Goal: Answer question/provide support: Share knowledge or assist other users

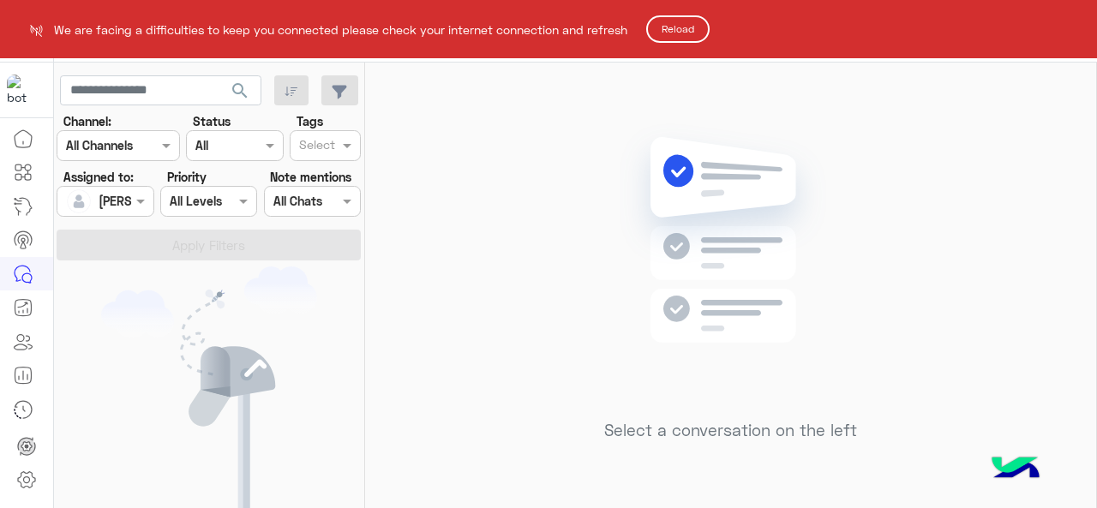
click at [695, 33] on button "Reload" at bounding box center [677, 28] width 63 height 27
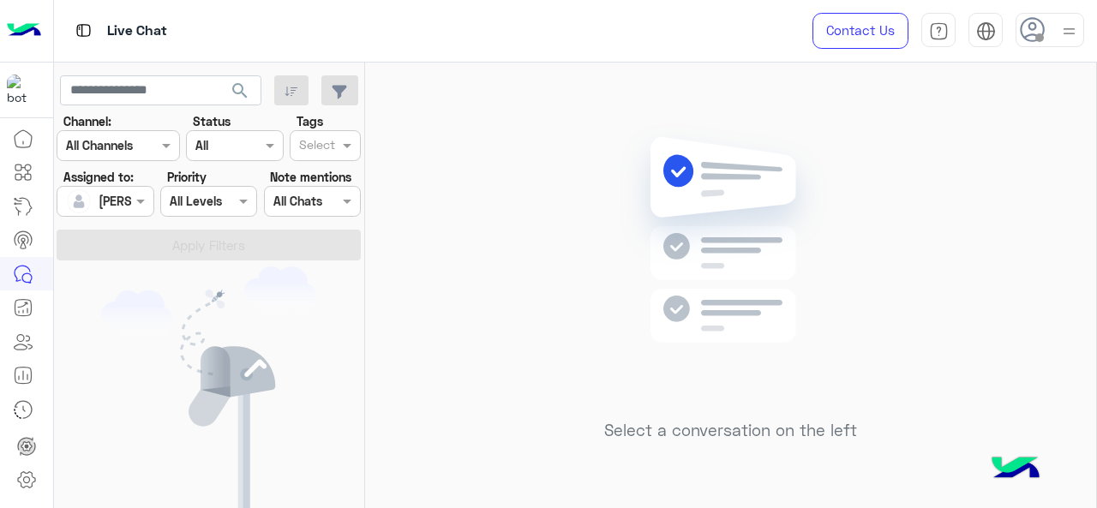
click at [126, 203] on div at bounding box center [104, 201] width 95 height 20
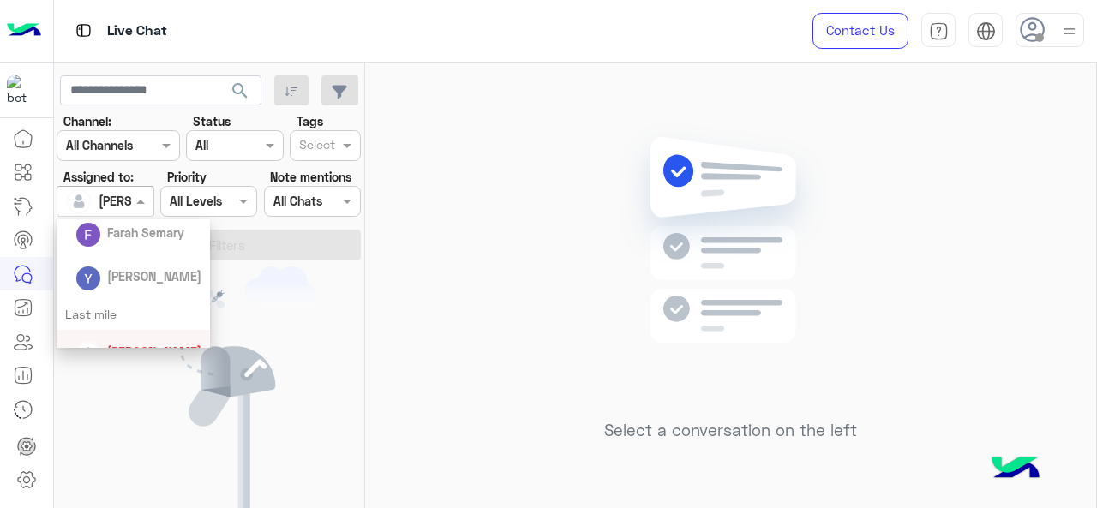
scroll to position [86, 0]
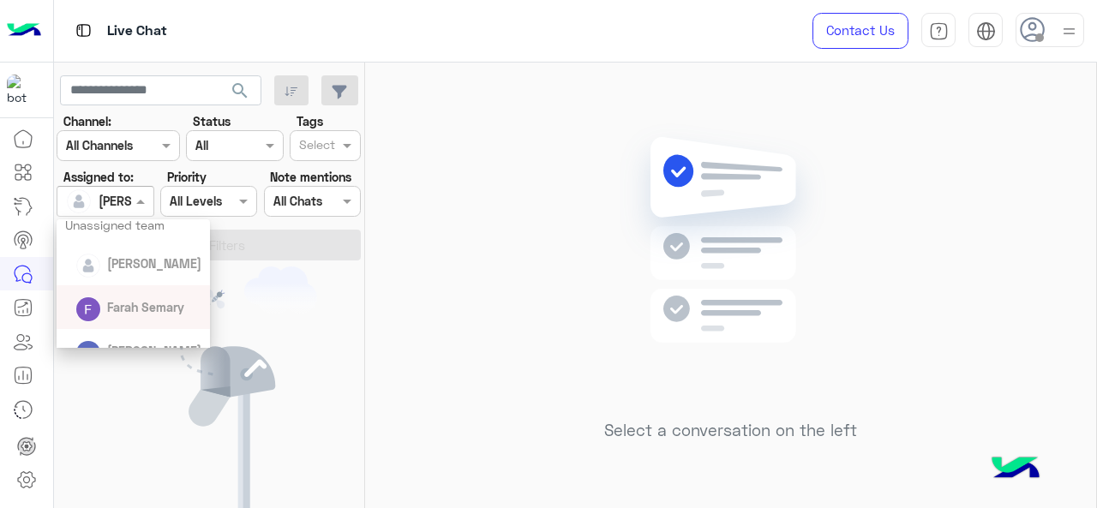
click at [153, 298] on div "Farah Semary" at bounding box center [145, 307] width 77 height 18
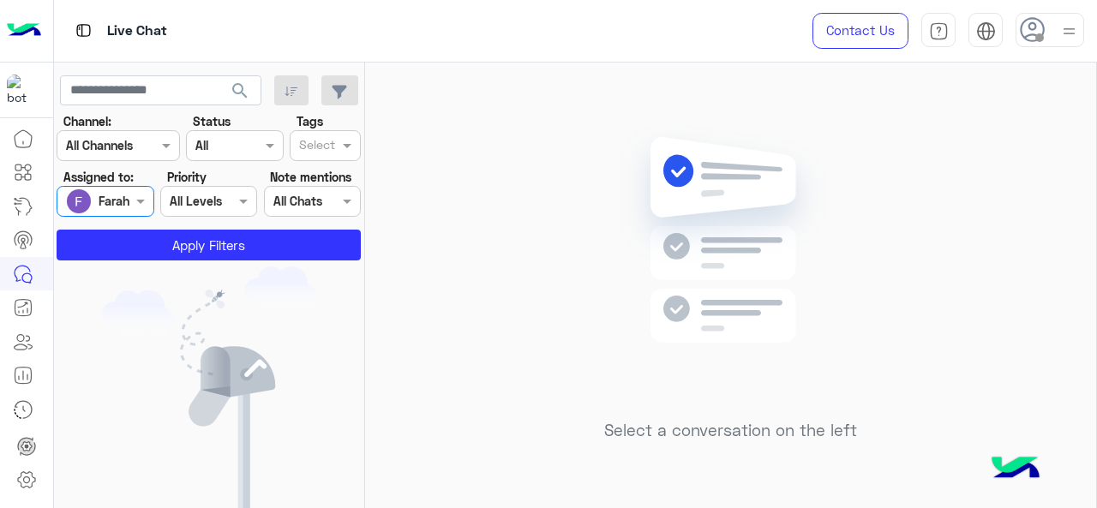
click at [162, 268] on img at bounding box center [209, 392] width 216 height 250
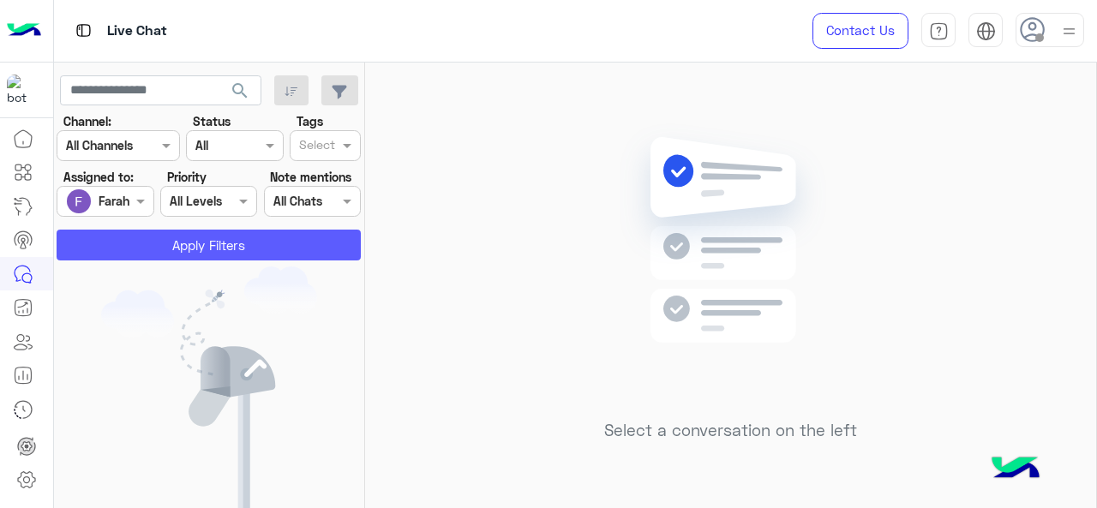
click at [167, 251] on button "Apply Filters" at bounding box center [209, 245] width 304 height 31
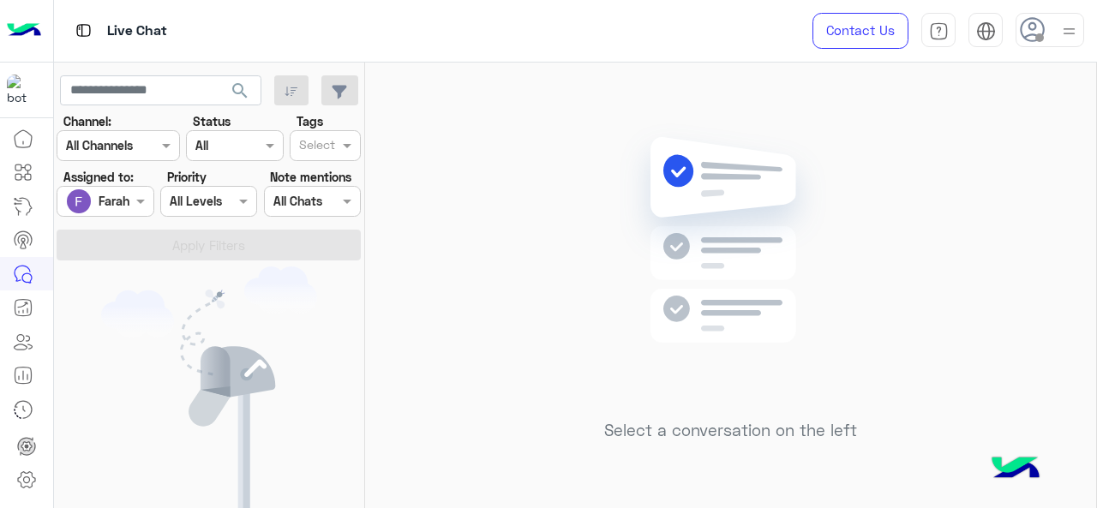
click at [106, 206] on div at bounding box center [104, 201] width 95 height 20
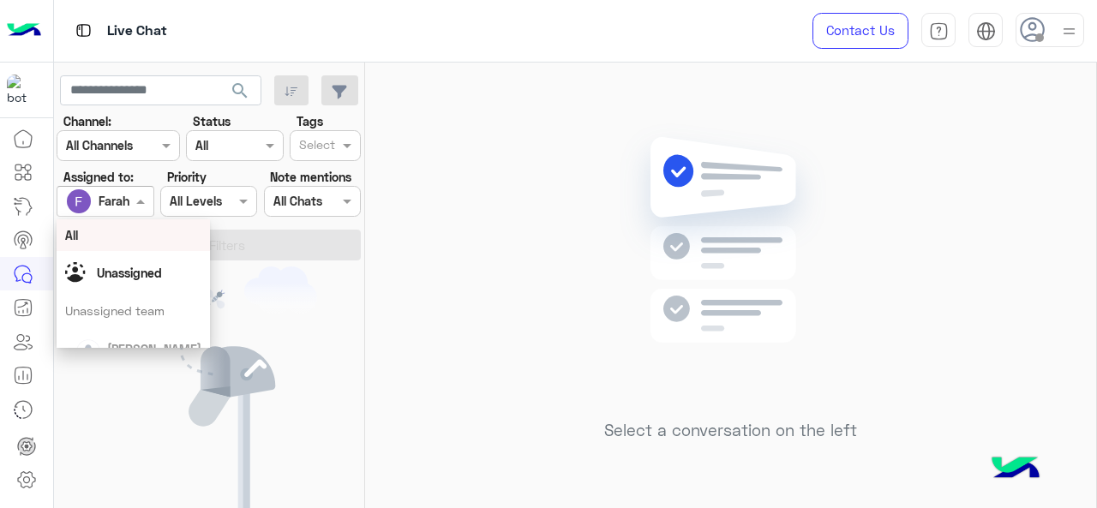
click at [117, 230] on div "All" at bounding box center [133, 235] width 137 height 18
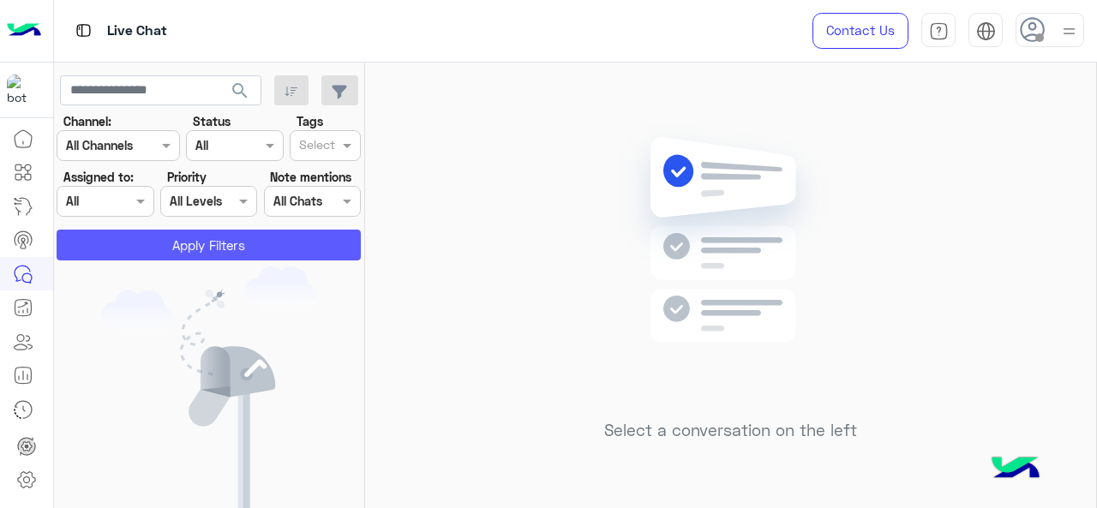
click at [231, 248] on button "Apply Filters" at bounding box center [209, 245] width 304 height 31
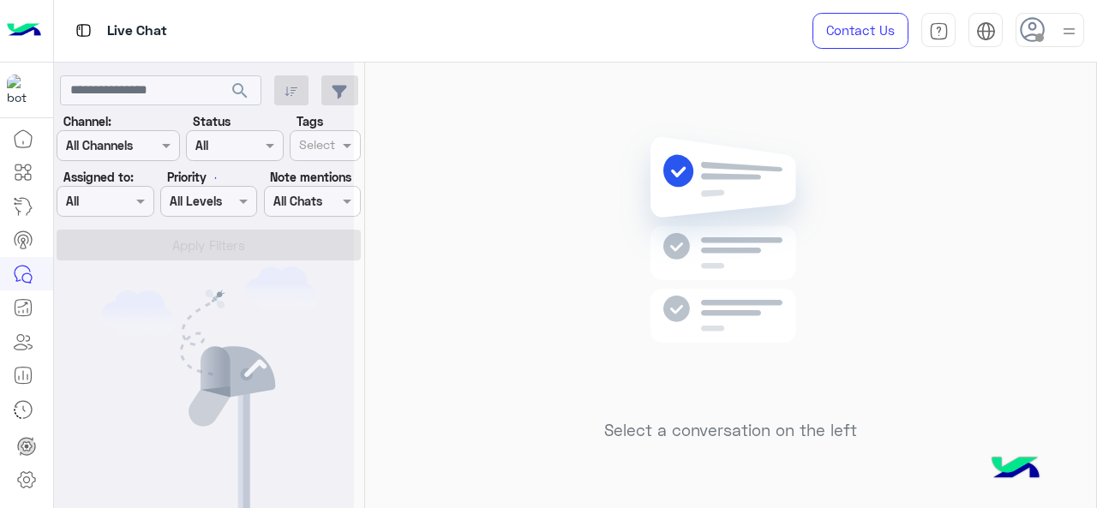
click at [349, 145] on div at bounding box center [204, 261] width 300 height 508
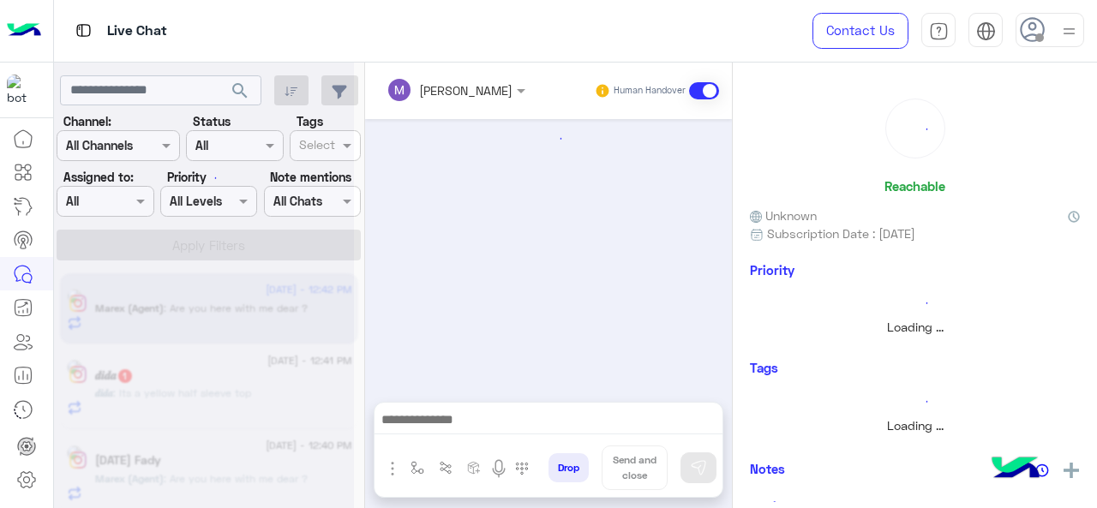
click at [350, 146] on div at bounding box center [204, 261] width 300 height 508
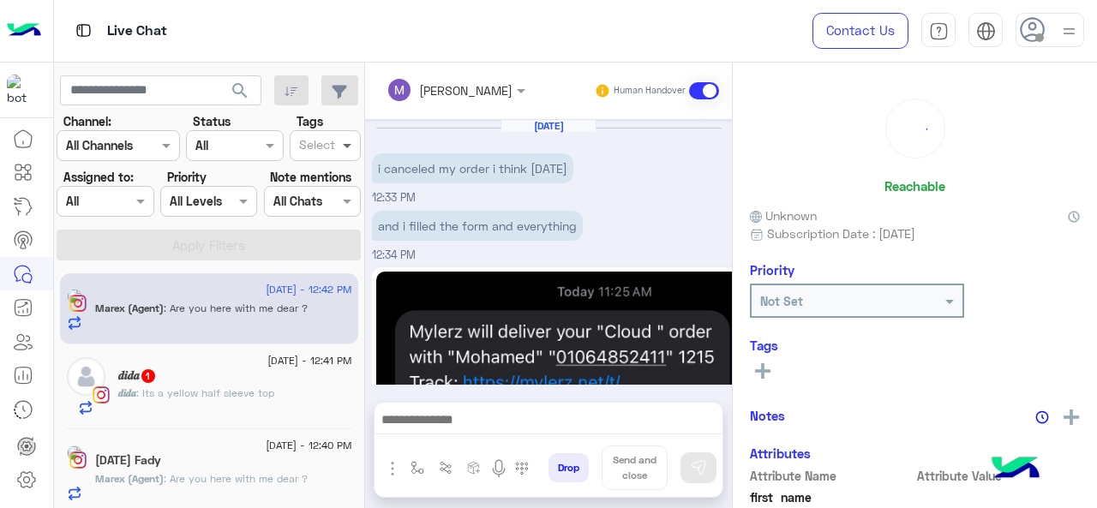
scroll to position [559, 0]
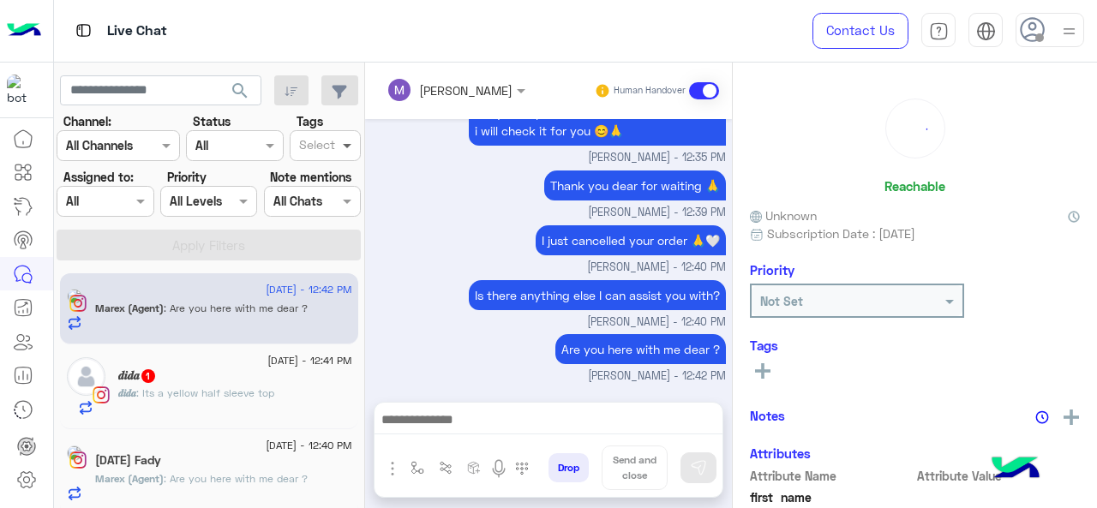
click at [347, 152] on span at bounding box center [349, 145] width 21 height 18
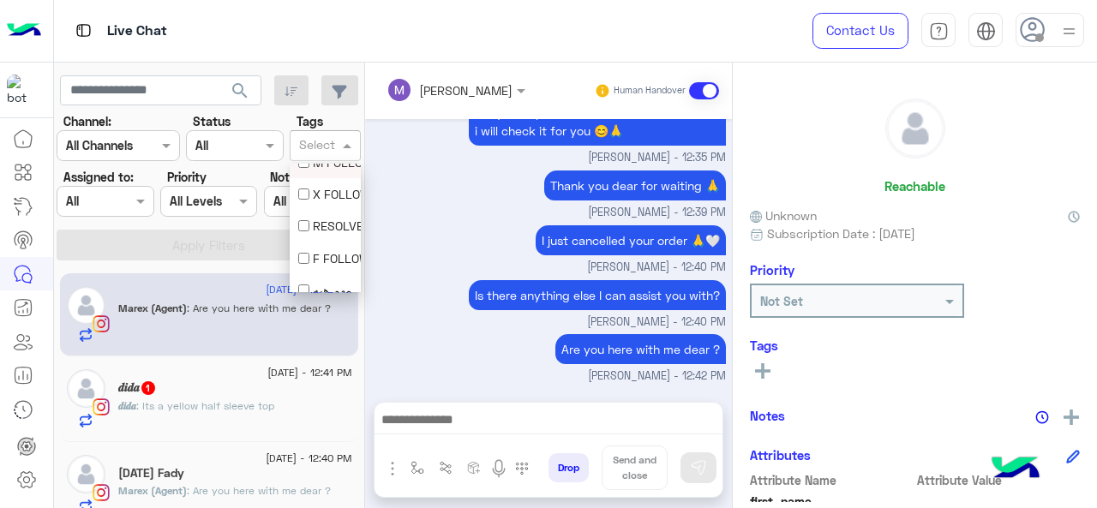
scroll to position [63, 0]
click at [319, 244] on div "F FOLLOW UP" at bounding box center [325, 245] width 54 height 18
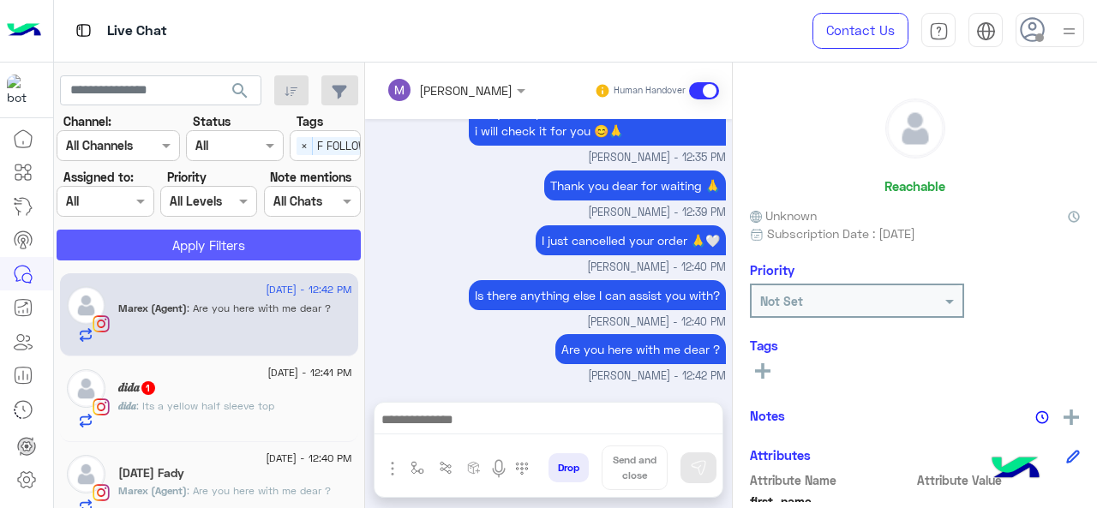
click at [315, 239] on button "Apply Filters" at bounding box center [209, 245] width 304 height 31
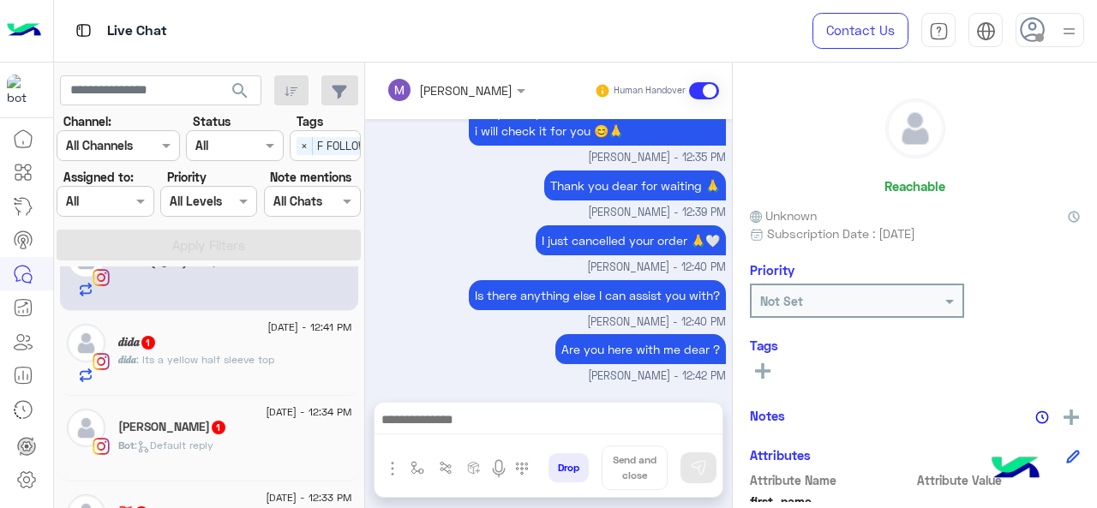
scroll to position [0, 0]
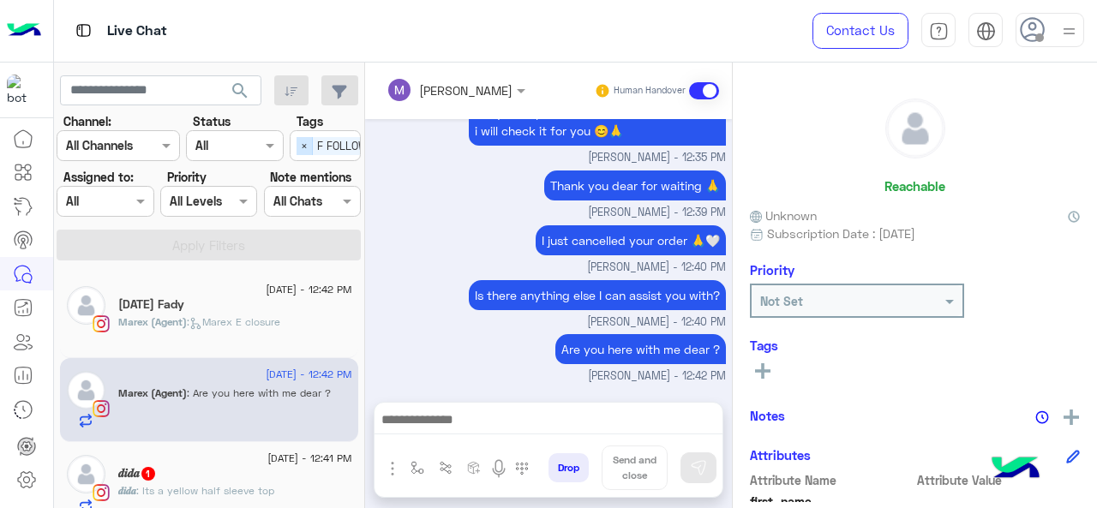
click at [306, 147] on span "×" at bounding box center [305, 146] width 16 height 18
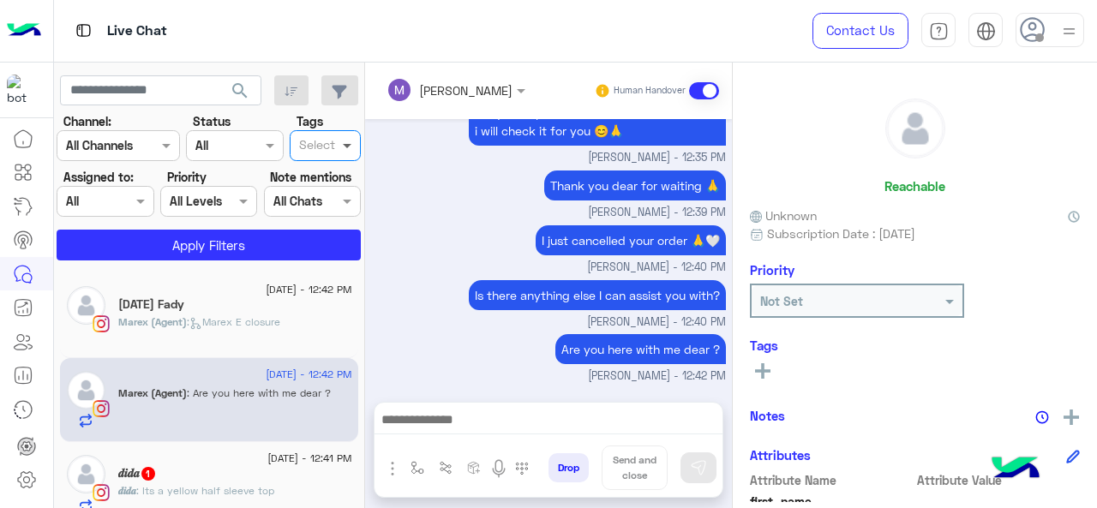
click at [348, 148] on span at bounding box center [349, 145] width 21 height 18
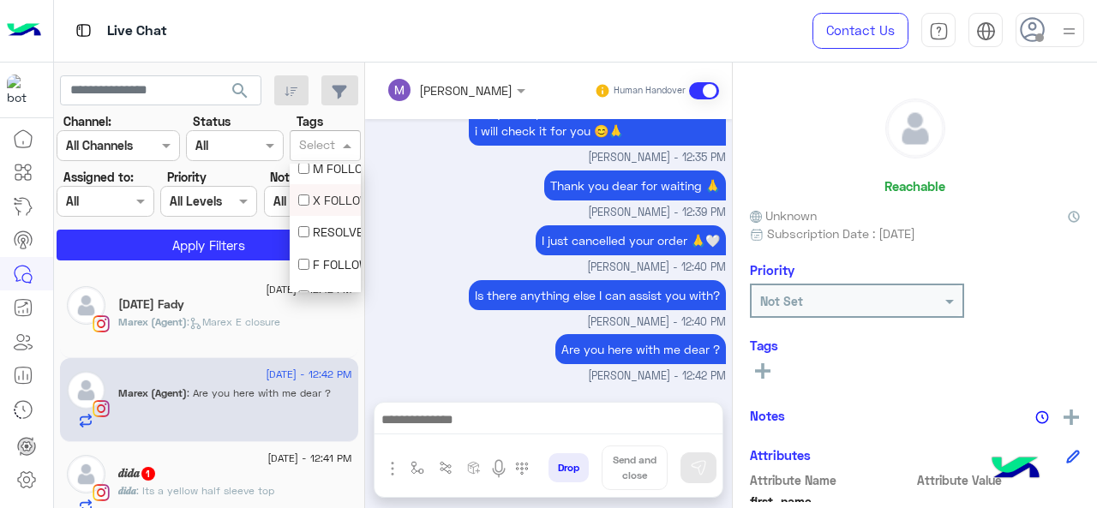
scroll to position [63, 0]
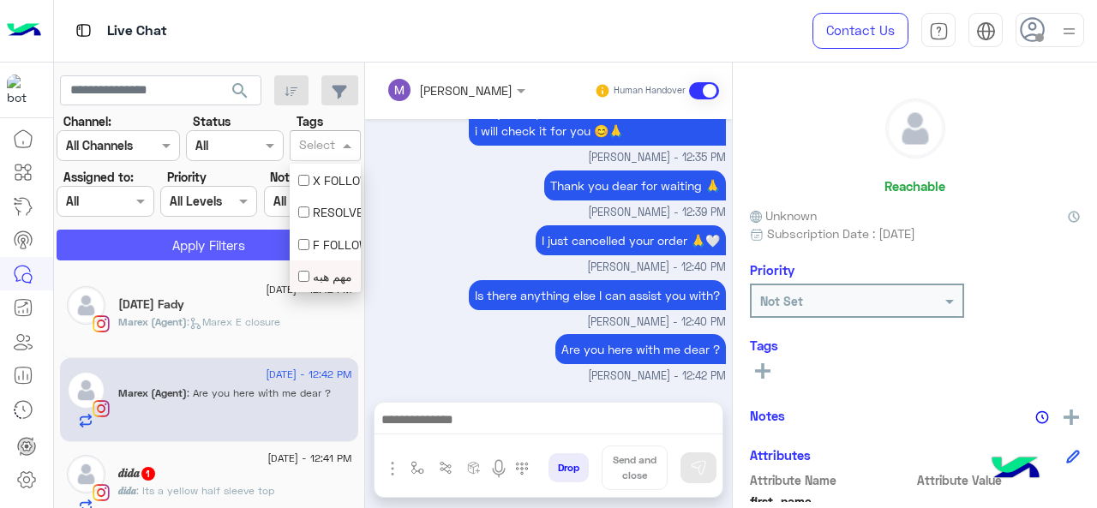
click at [222, 244] on button "Apply Filters" at bounding box center [209, 245] width 304 height 31
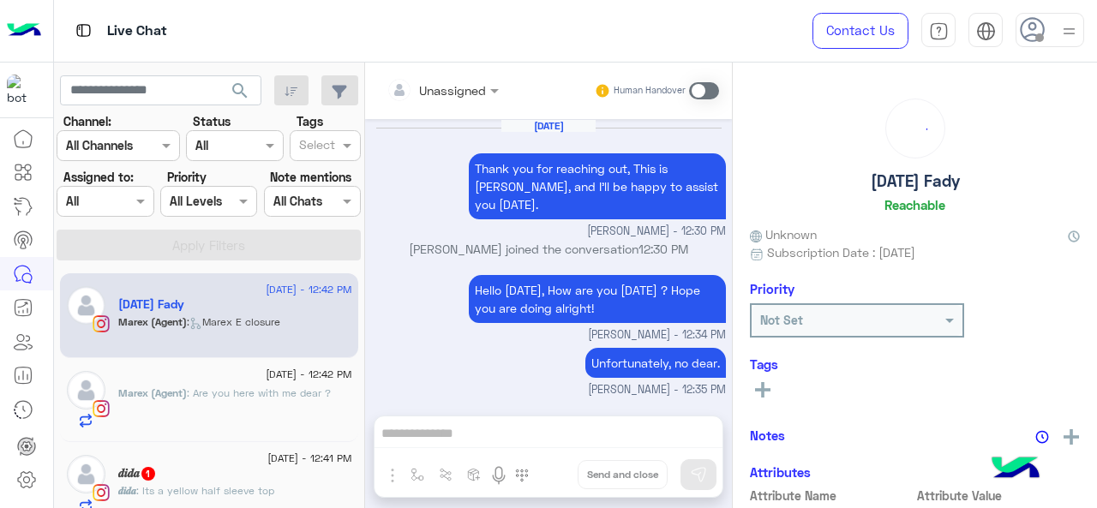
scroll to position [477, 0]
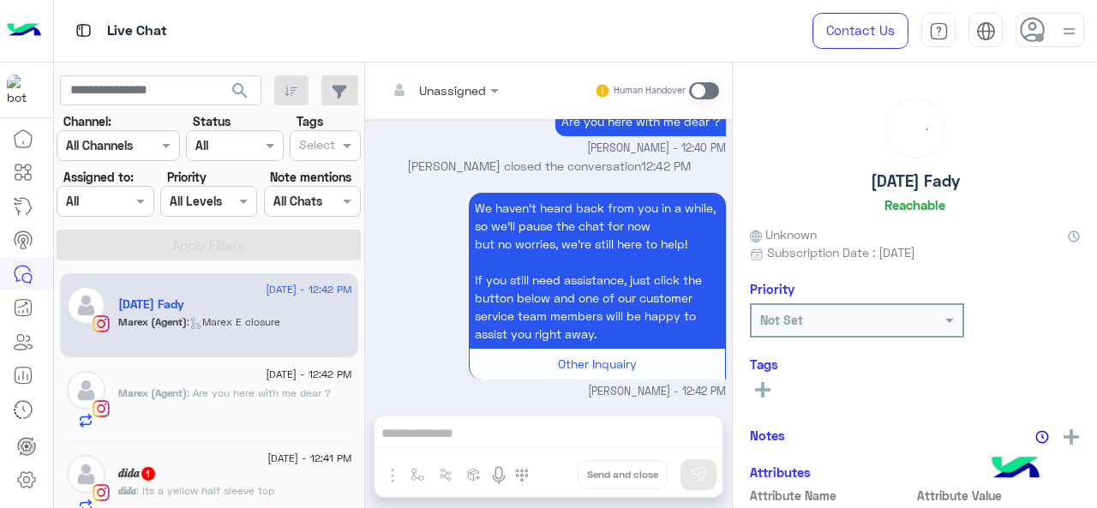
click at [345, 147] on span at bounding box center [349, 145] width 21 height 18
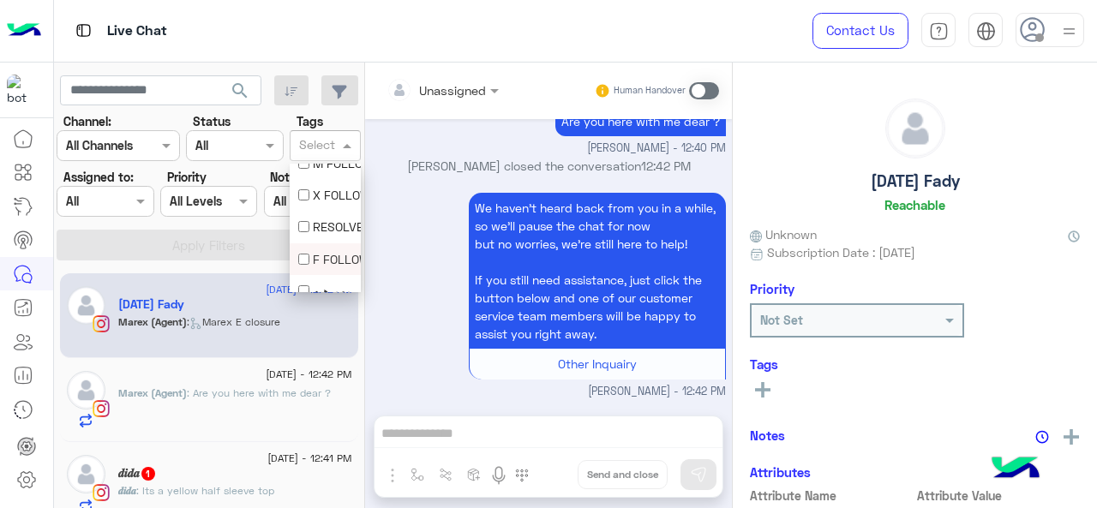
scroll to position [63, 0]
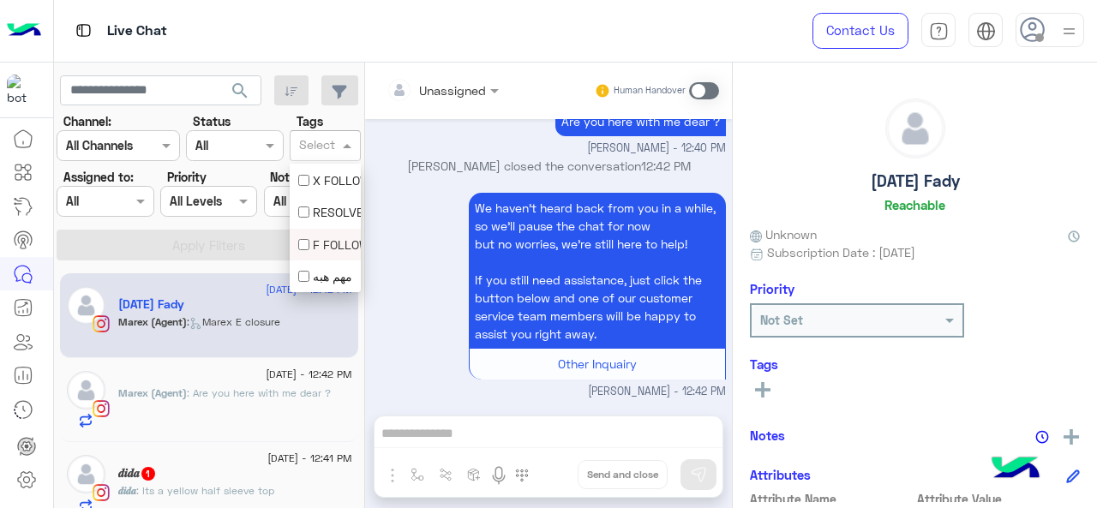
click at [321, 243] on div "F FOLLOW UP" at bounding box center [325, 245] width 54 height 18
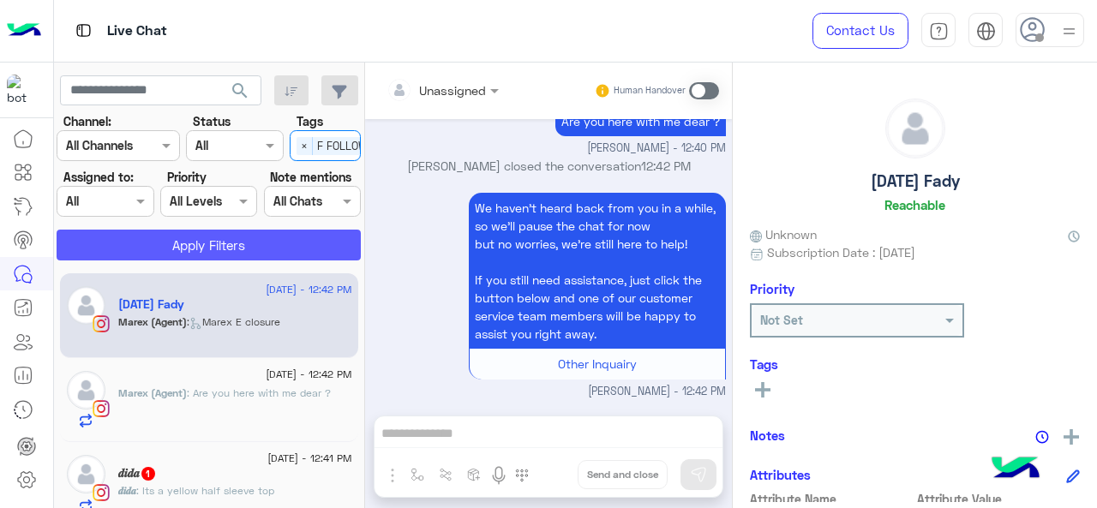
click at [199, 238] on button "Apply Filters" at bounding box center [209, 245] width 304 height 31
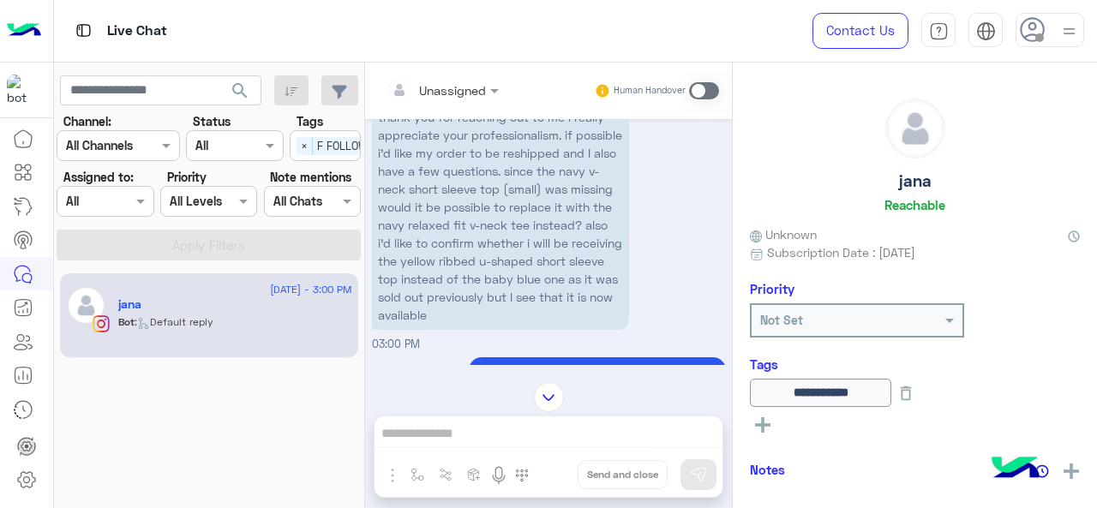
scroll to position [1090, 0]
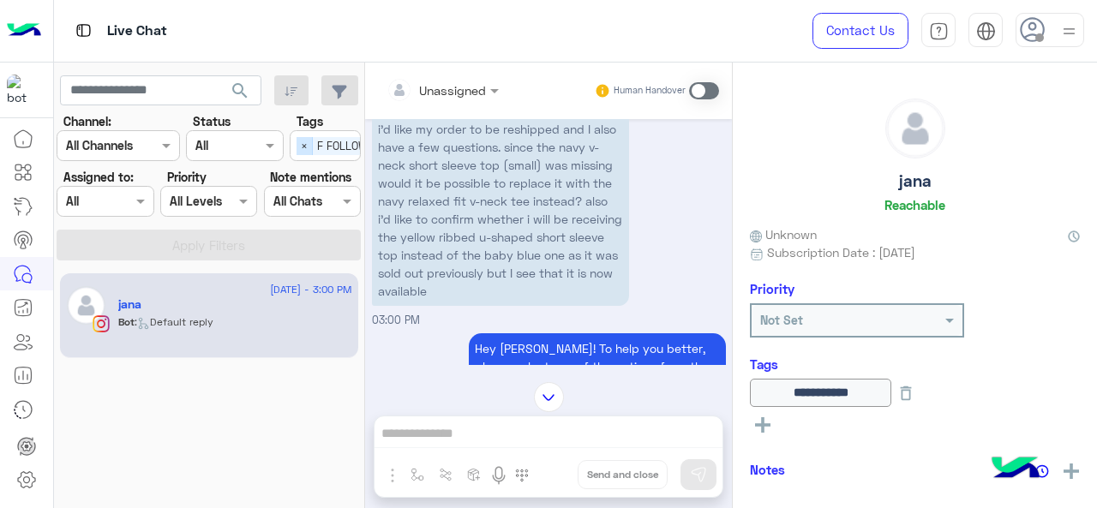
click at [308, 147] on span "×" at bounding box center [305, 146] width 16 height 18
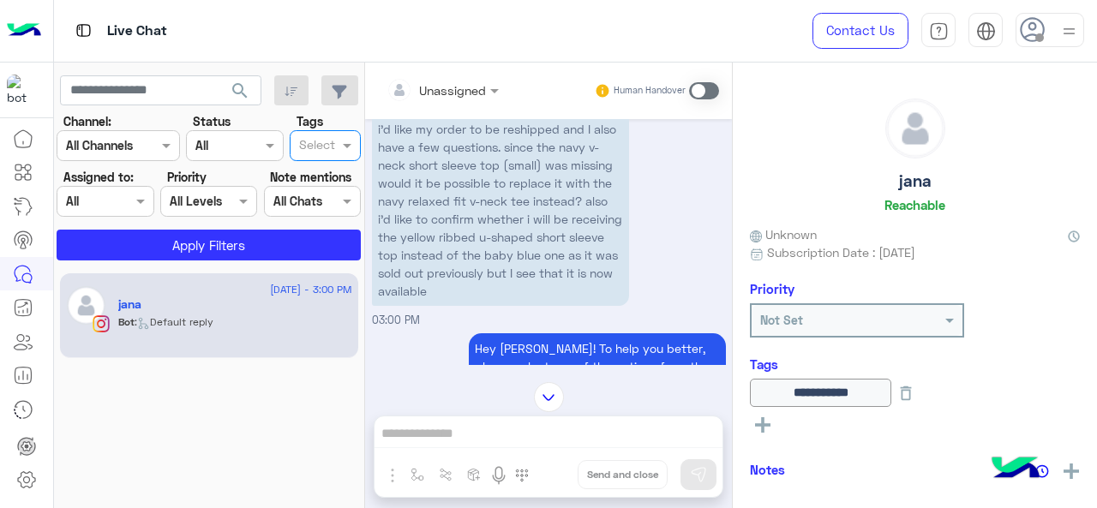
scroll to position [0, 0]
click at [358, 156] on div "Select" at bounding box center [325, 145] width 71 height 31
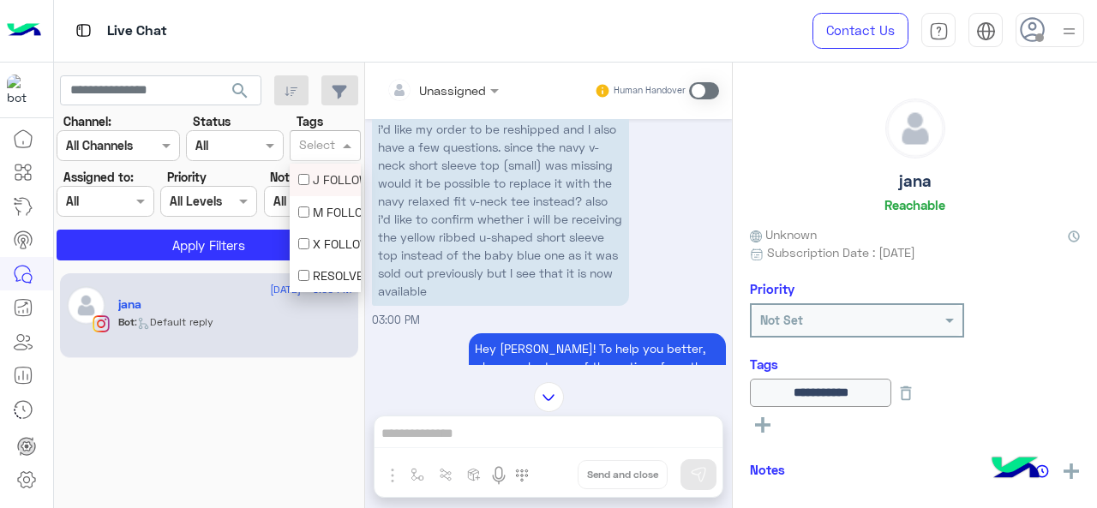
click at [333, 194] on div "J FOLLOW UP" at bounding box center [325, 180] width 71 height 32
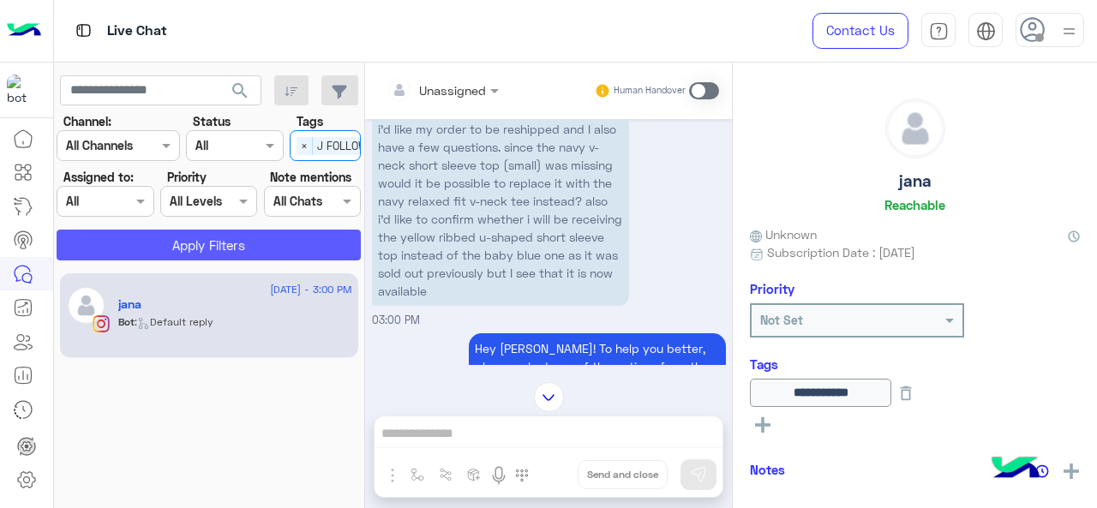
click at [303, 247] on button "Apply Filters" at bounding box center [209, 245] width 304 height 31
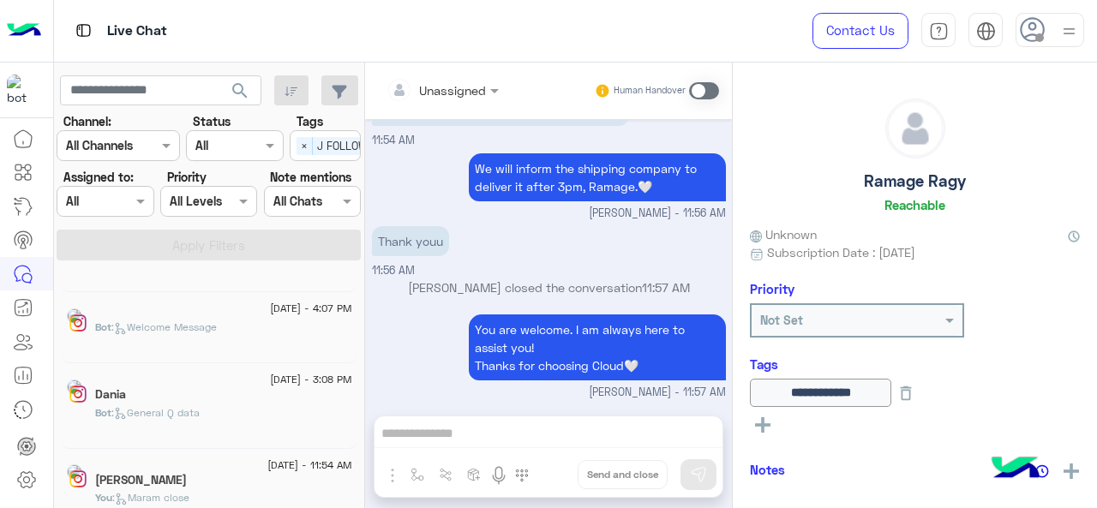
scroll to position [257, 0]
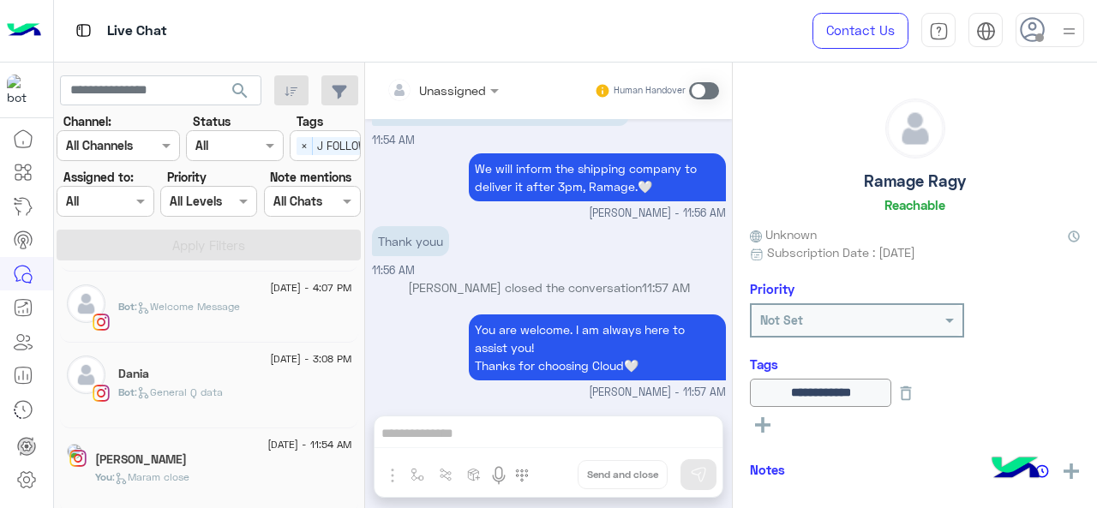
click at [215, 460] on div "Yasmine" at bounding box center [223, 462] width 257 height 18
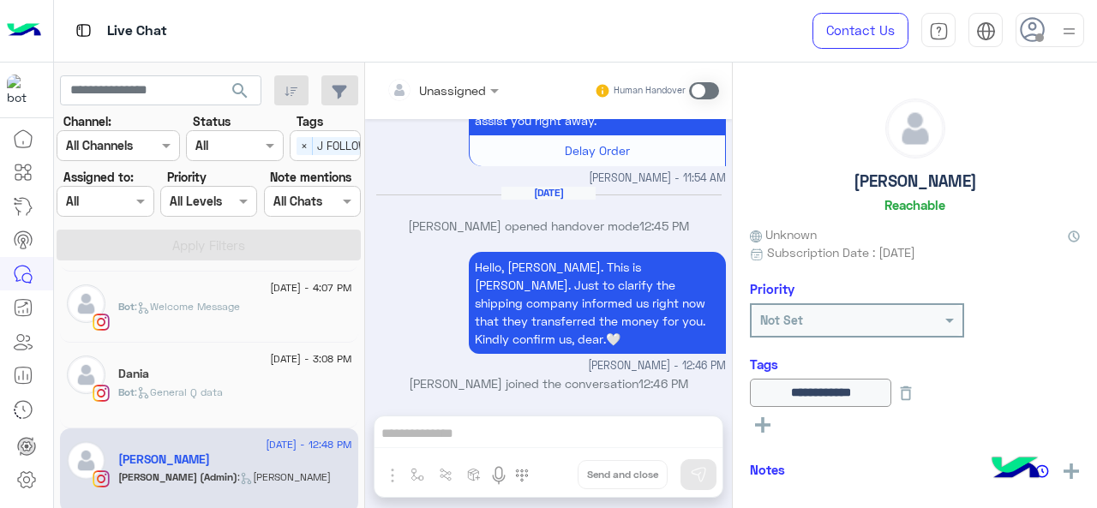
scroll to position [1167, 0]
